Goal: Transaction & Acquisition: Purchase product/service

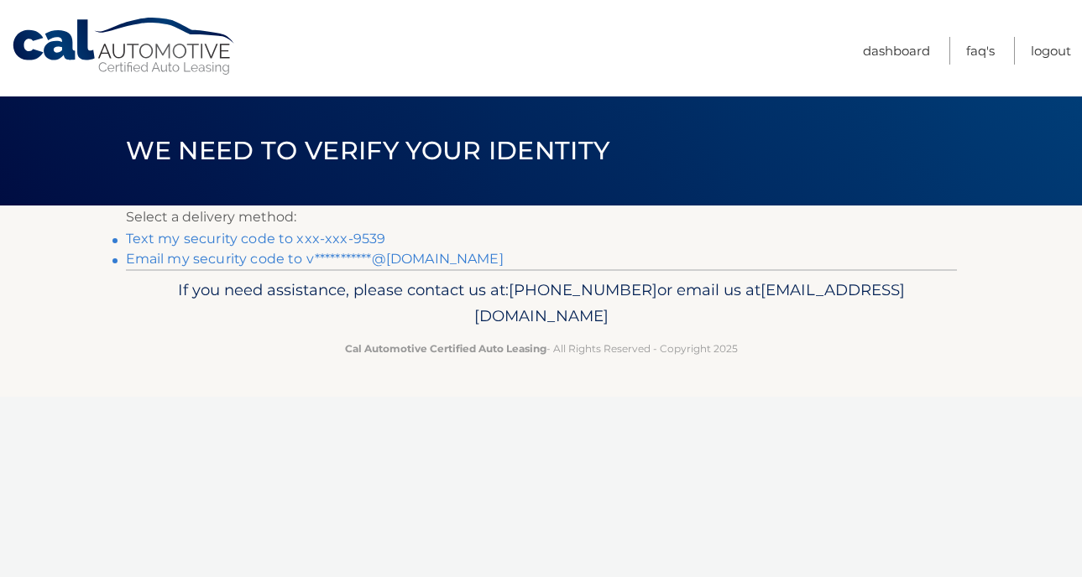
click at [284, 239] on link "Text my security code to xxx-xxx-9539" at bounding box center [256, 239] width 260 height 16
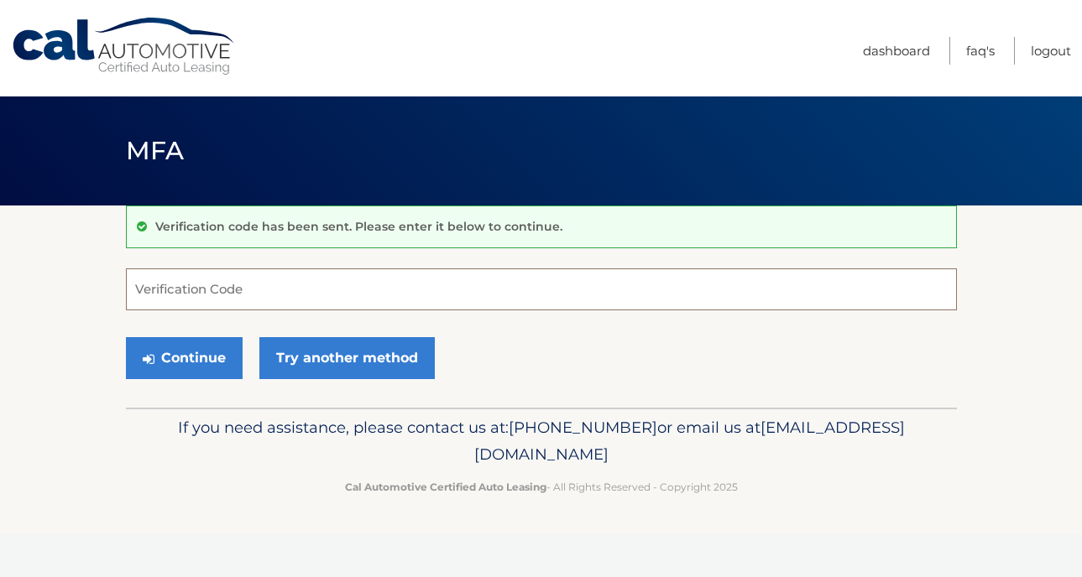
click at [251, 286] on input "Verification Code" at bounding box center [541, 290] width 831 height 42
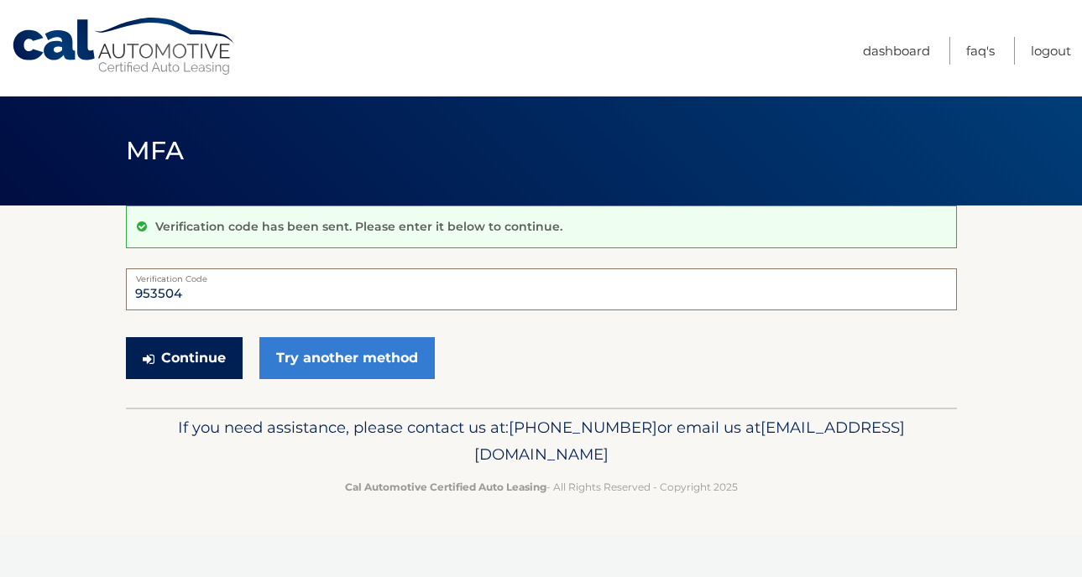
type input "953504"
click at [181, 364] on button "Continue" at bounding box center [184, 358] width 117 height 42
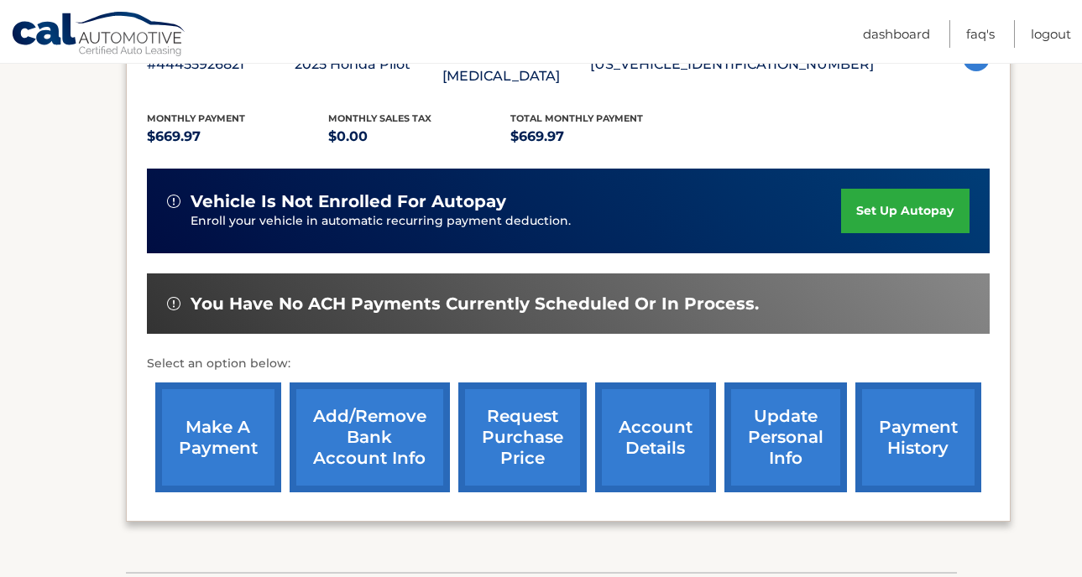
scroll to position [348, 0]
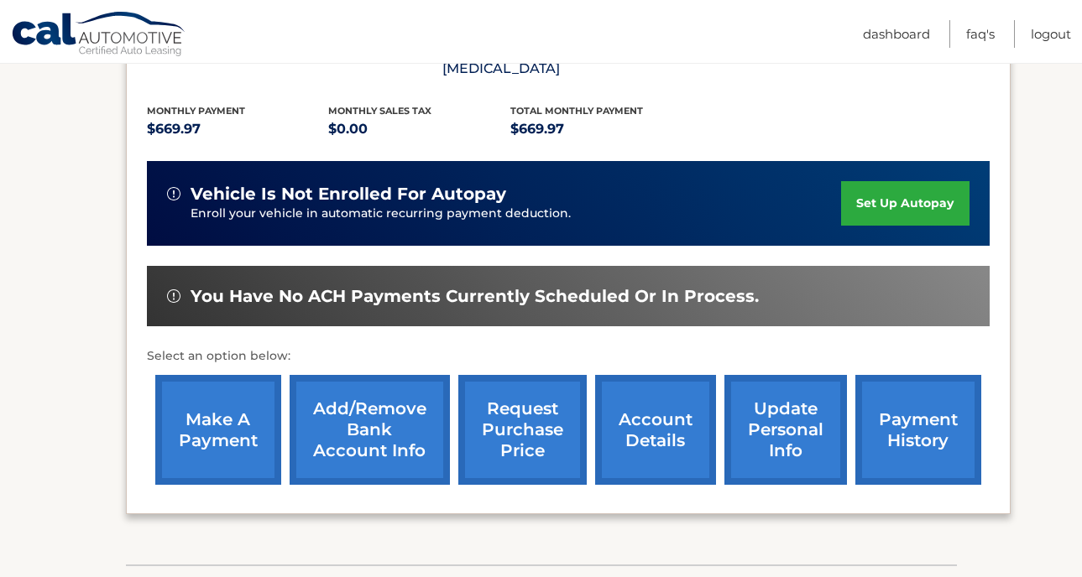
click at [240, 407] on link "make a payment" at bounding box center [218, 430] width 126 height 110
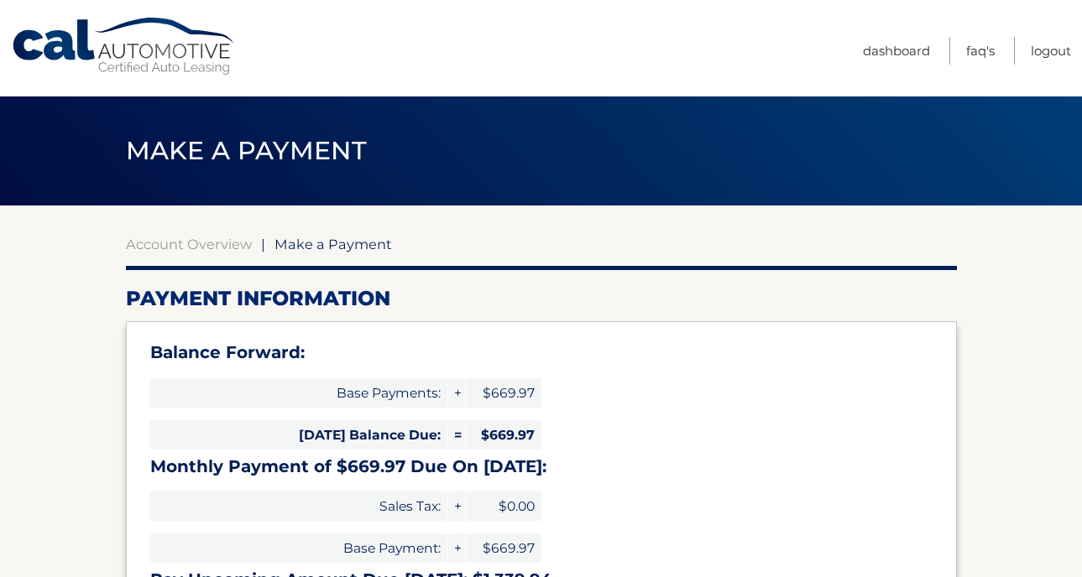
select select "ZTk0YmYzNjItYzYyNS00MmU3LTlhNzctMzg4MmI2ZDY2YjQw"
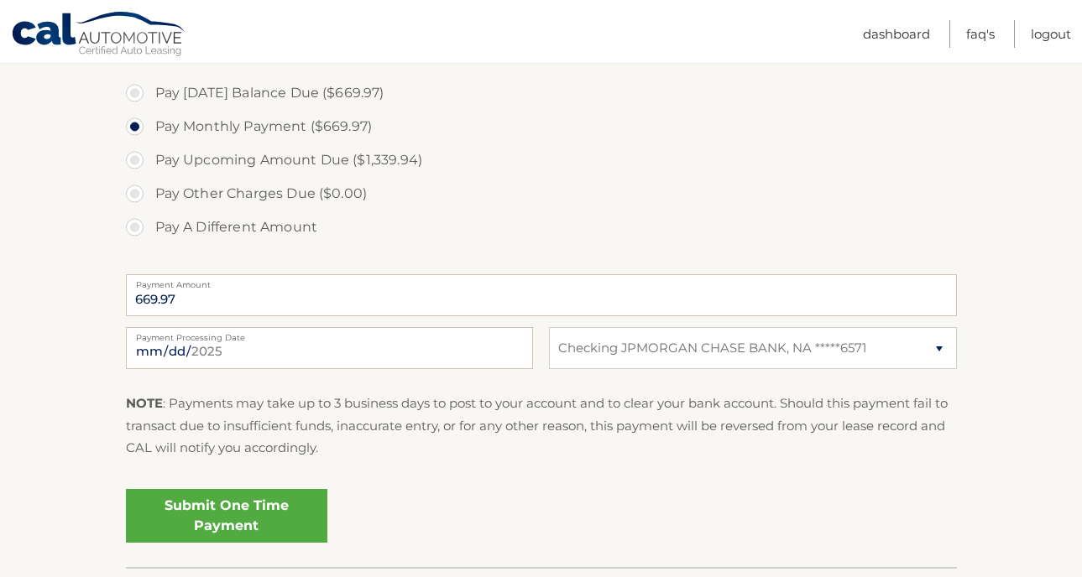
scroll to position [591, 0]
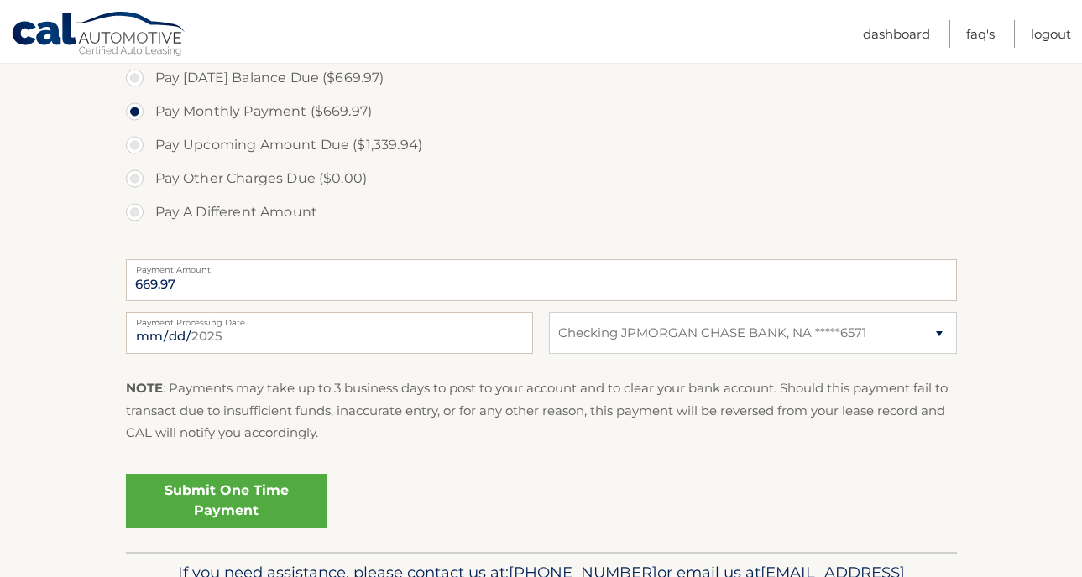
click at [222, 503] on link "Submit One Time Payment" at bounding box center [226, 501] width 201 height 54
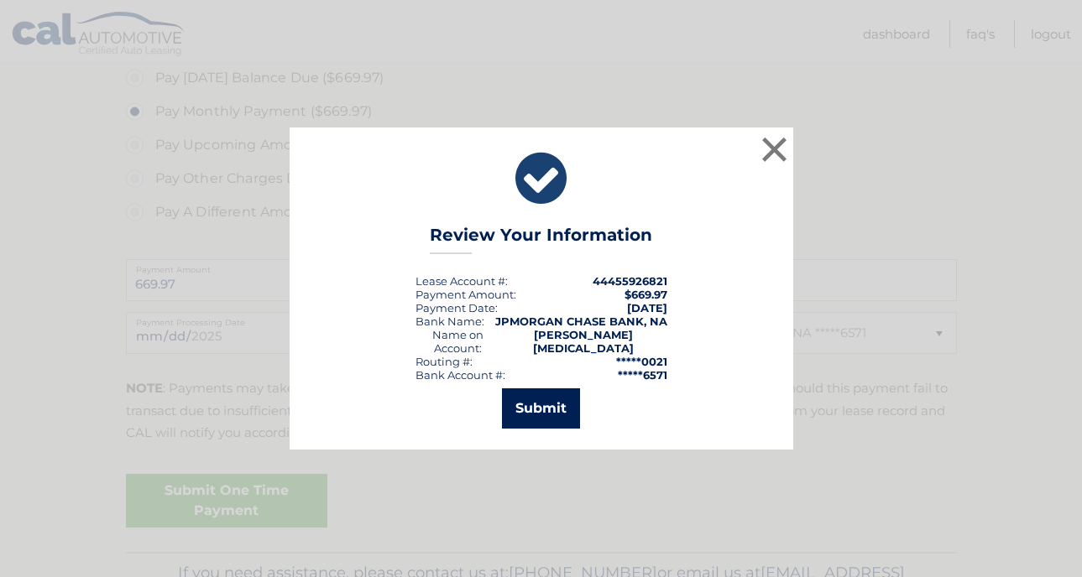
click at [560, 401] on button "Submit" at bounding box center [541, 409] width 78 height 40
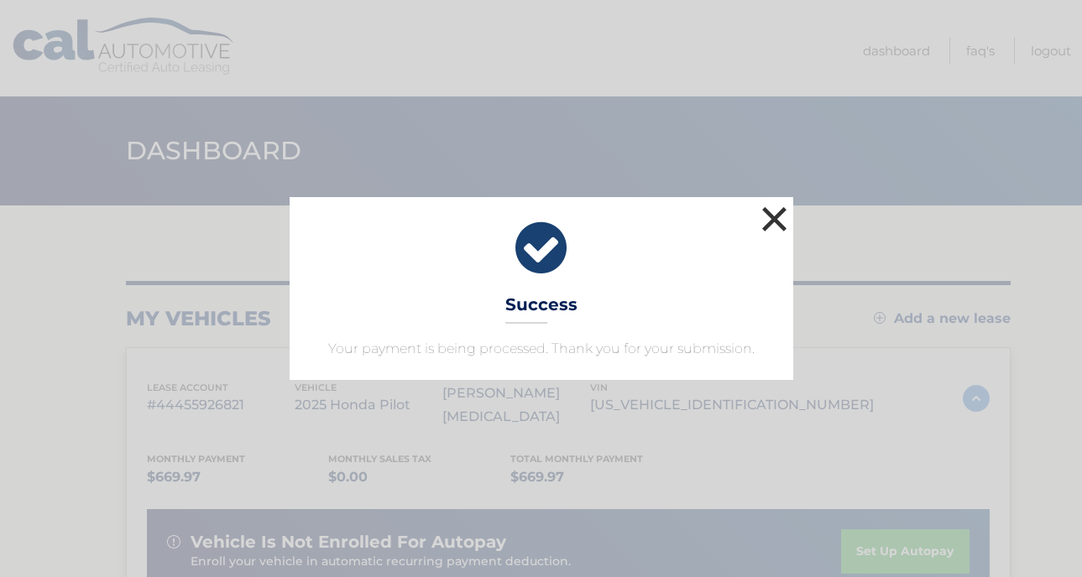
click at [780, 214] on button "×" at bounding box center [775, 219] width 34 height 34
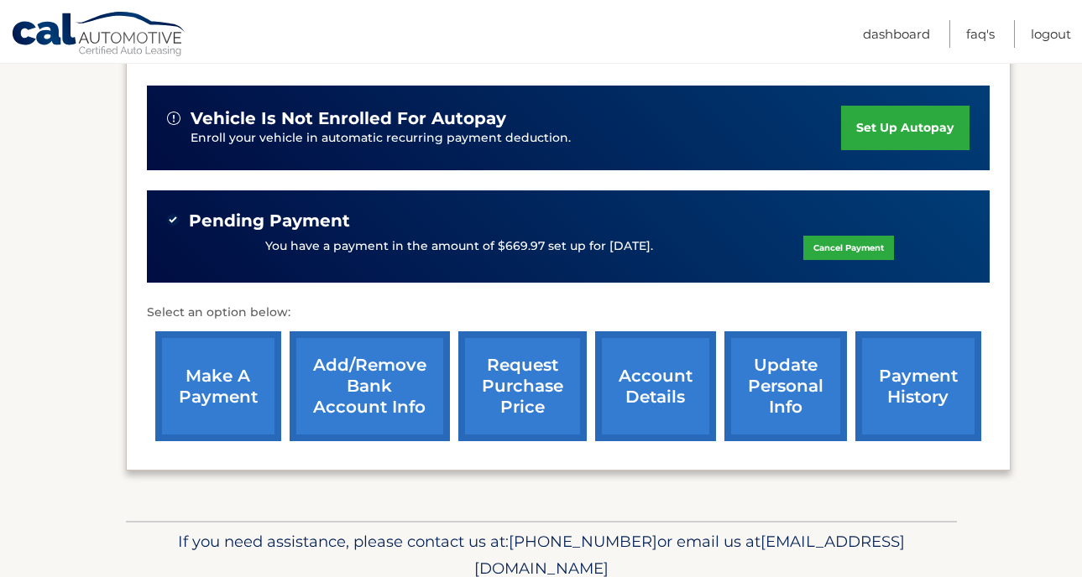
scroll to position [471, 0]
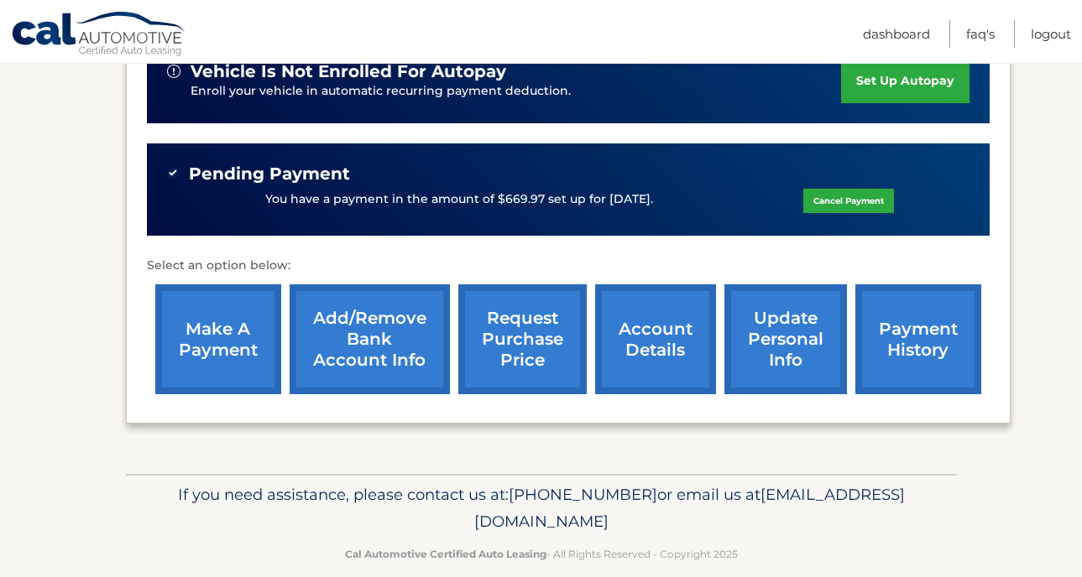
click at [630, 288] on link "account details" at bounding box center [655, 339] width 121 height 110
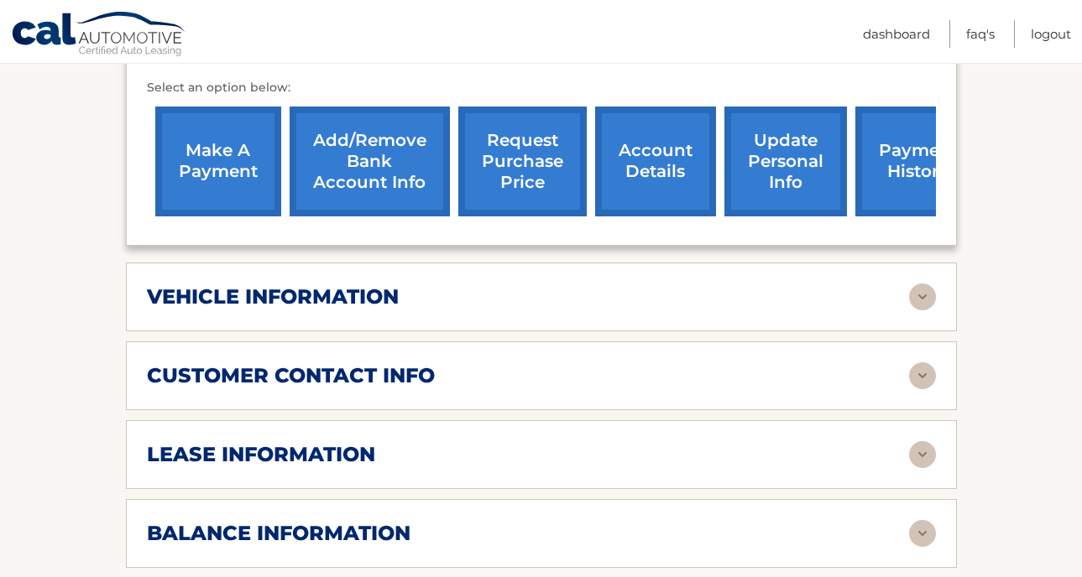
scroll to position [696, 0]
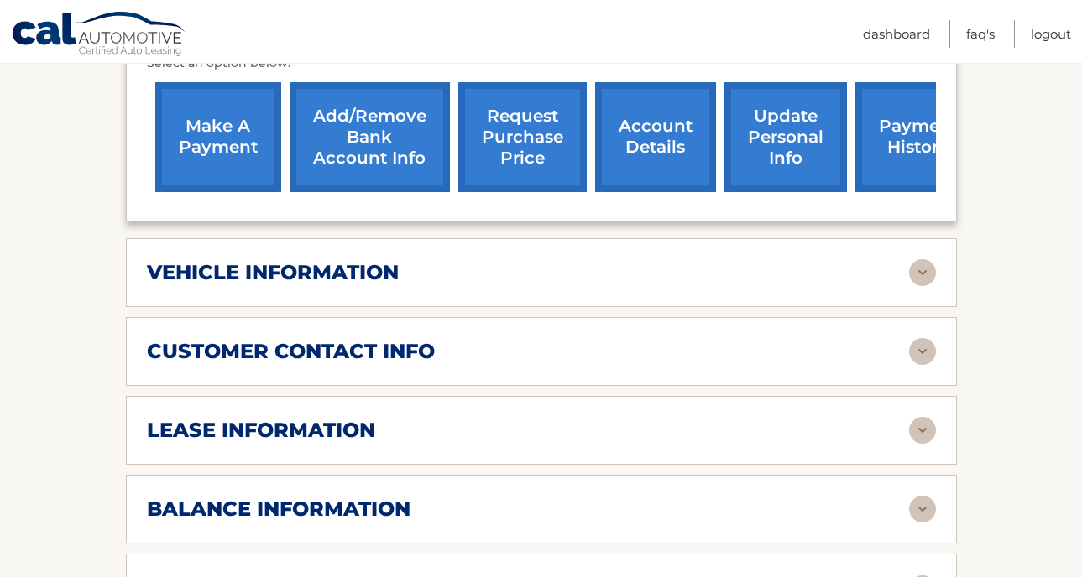
click at [922, 417] on img at bounding box center [922, 430] width 27 height 27
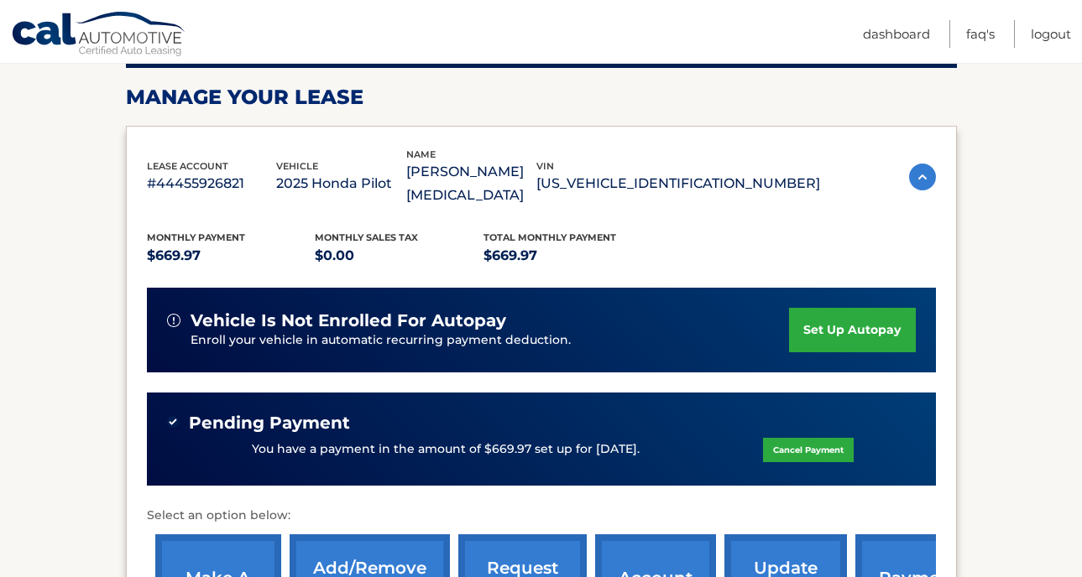
scroll to position [0, 0]
